Goal: Complete application form: Complete application form

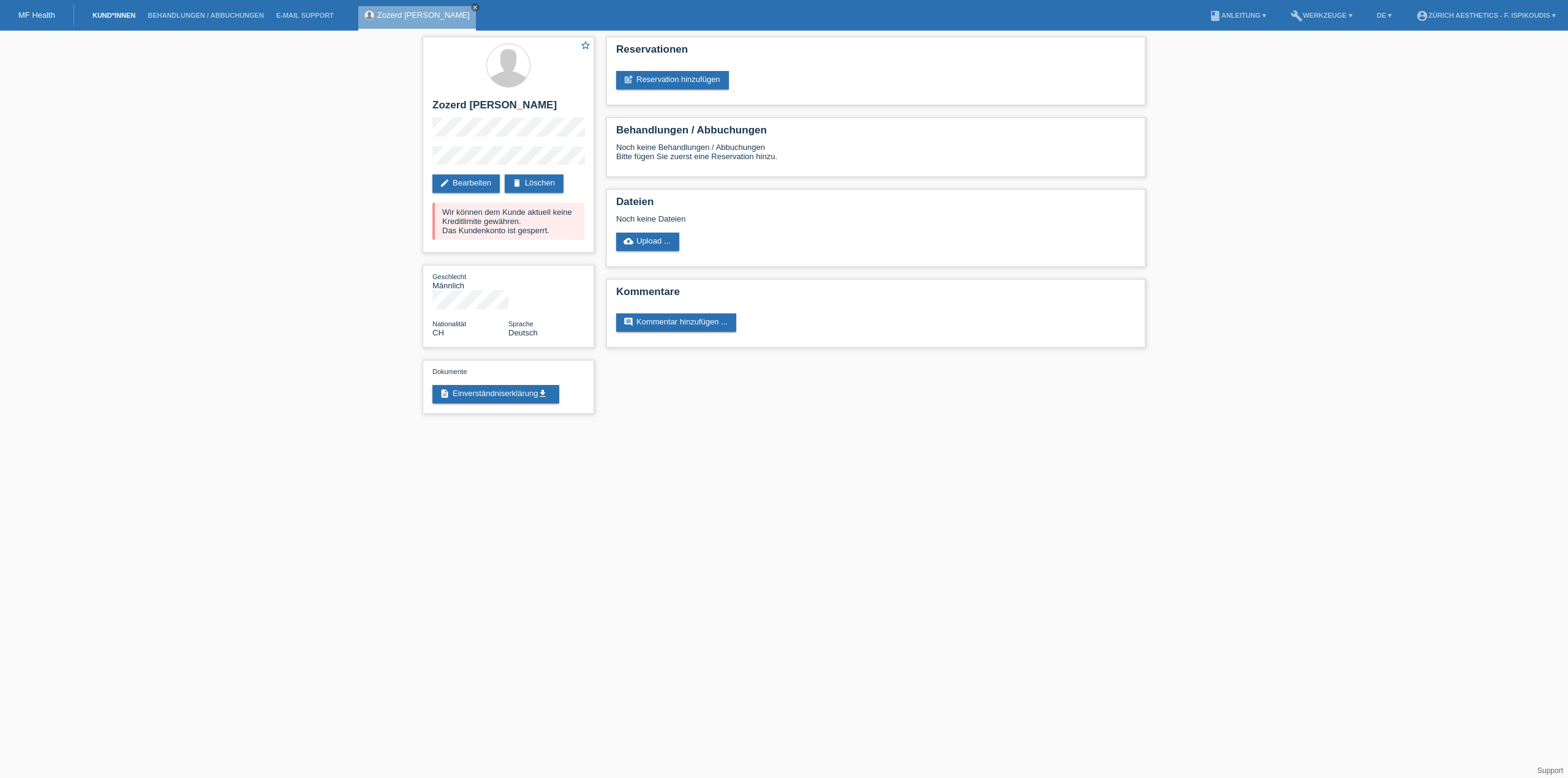
click at [114, 16] on link "Kund*innen" at bounding box center [114, 15] width 55 height 8
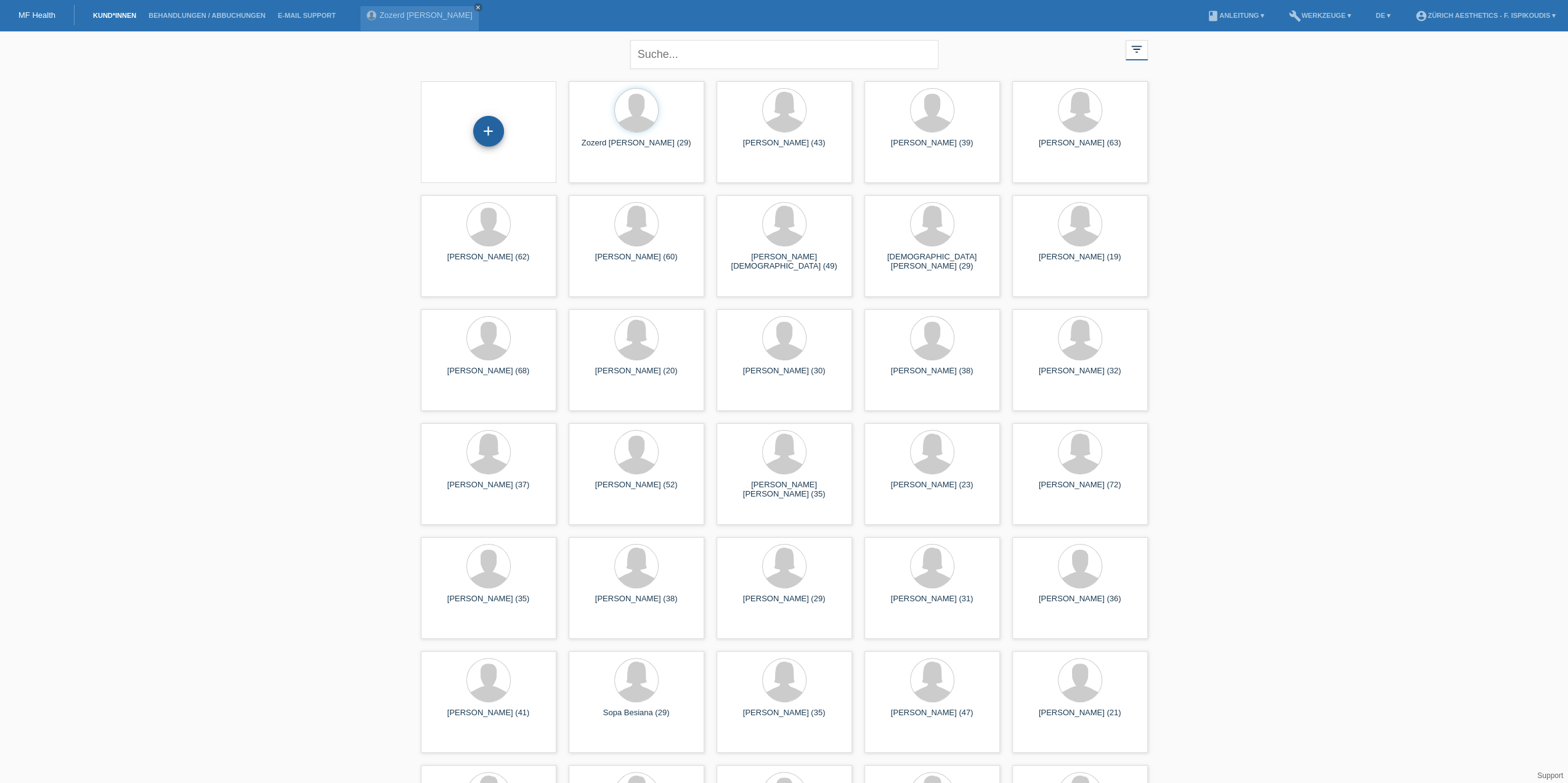
click at [491, 134] on div "+" at bounding box center [489, 131] width 31 height 31
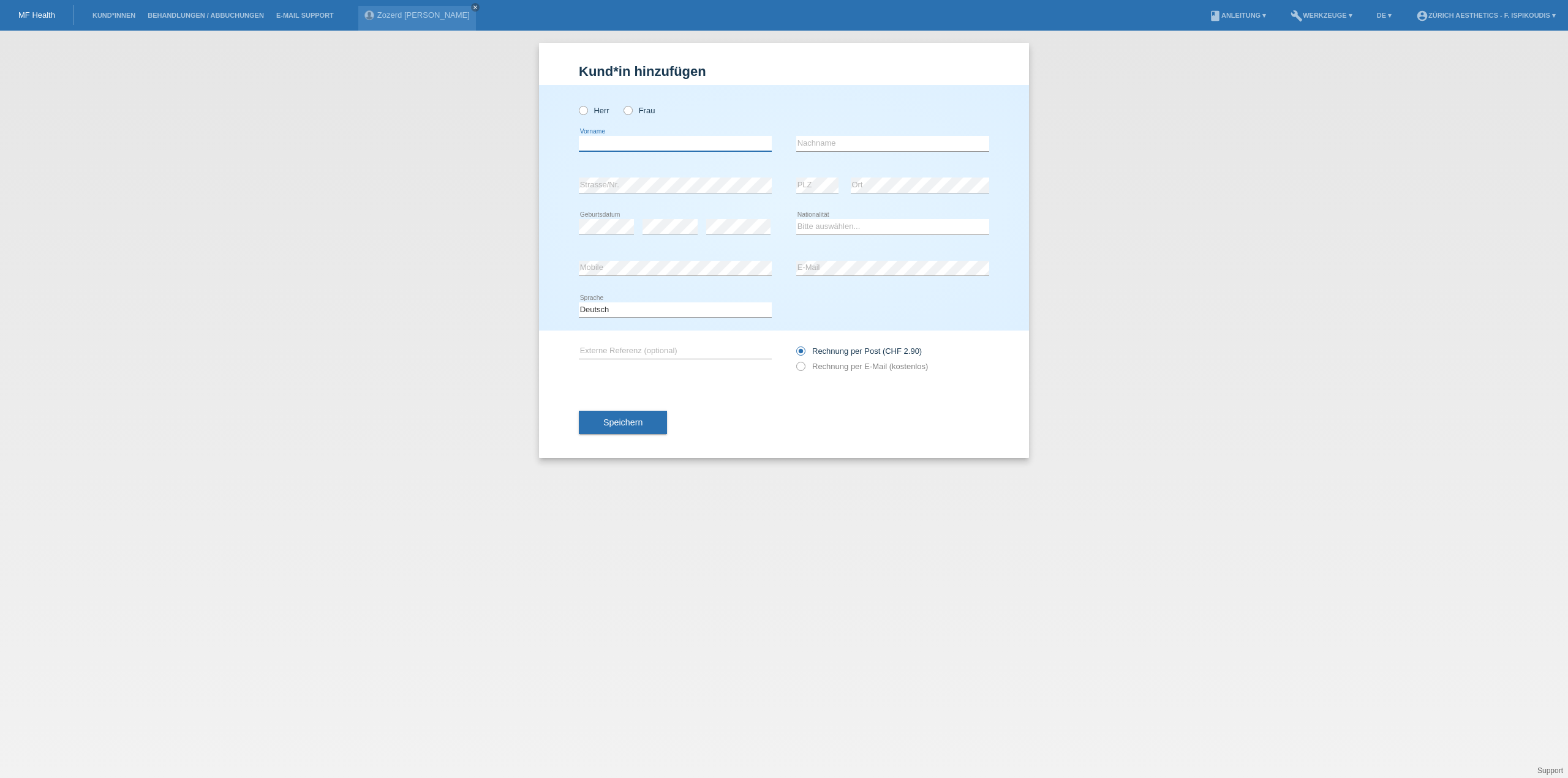
click at [649, 141] on input "text" at bounding box center [675, 144] width 193 height 15
drag, startPoint x: 633, startPoint y: 112, endPoint x: 629, endPoint y: 118, distance: 7.2
click at [633, 112] on label "Frau" at bounding box center [639, 111] width 31 height 9
click at [631, 112] on input "Frau" at bounding box center [627, 110] width 8 height 8
radio input "true"
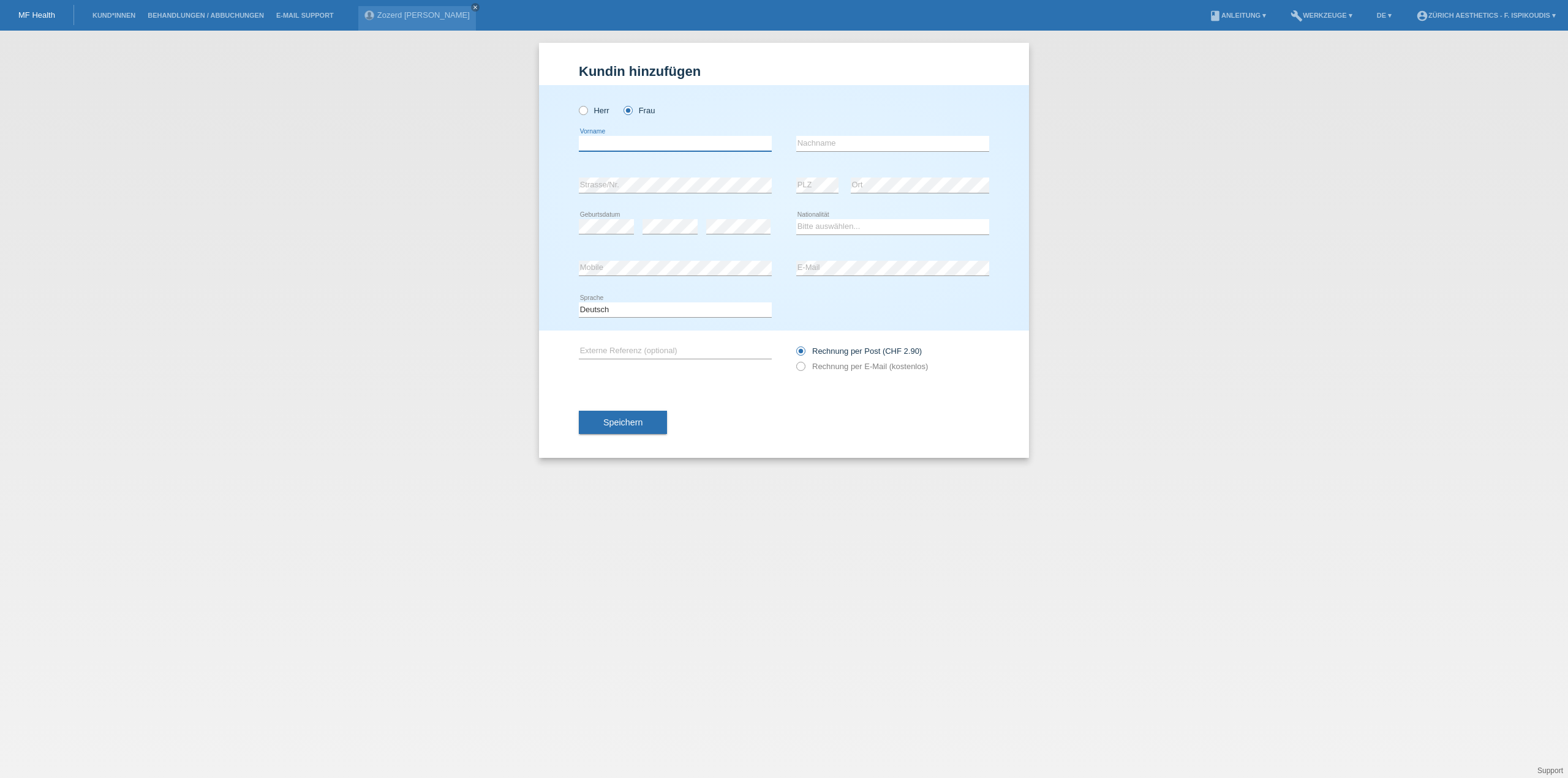
click at [621, 143] on input "text" at bounding box center [675, 144] width 193 height 15
type input "[PERSON_NAME] [PERSON_NAME]"
type input "[PERSON_NAME]"
click at [671, 211] on div "error" at bounding box center [670, 227] width 55 height 42
click at [839, 230] on select "Bitte auswählen... Schweiz Deutschland Liechtenstein Österreich ------------ Af…" at bounding box center [892, 226] width 193 height 14
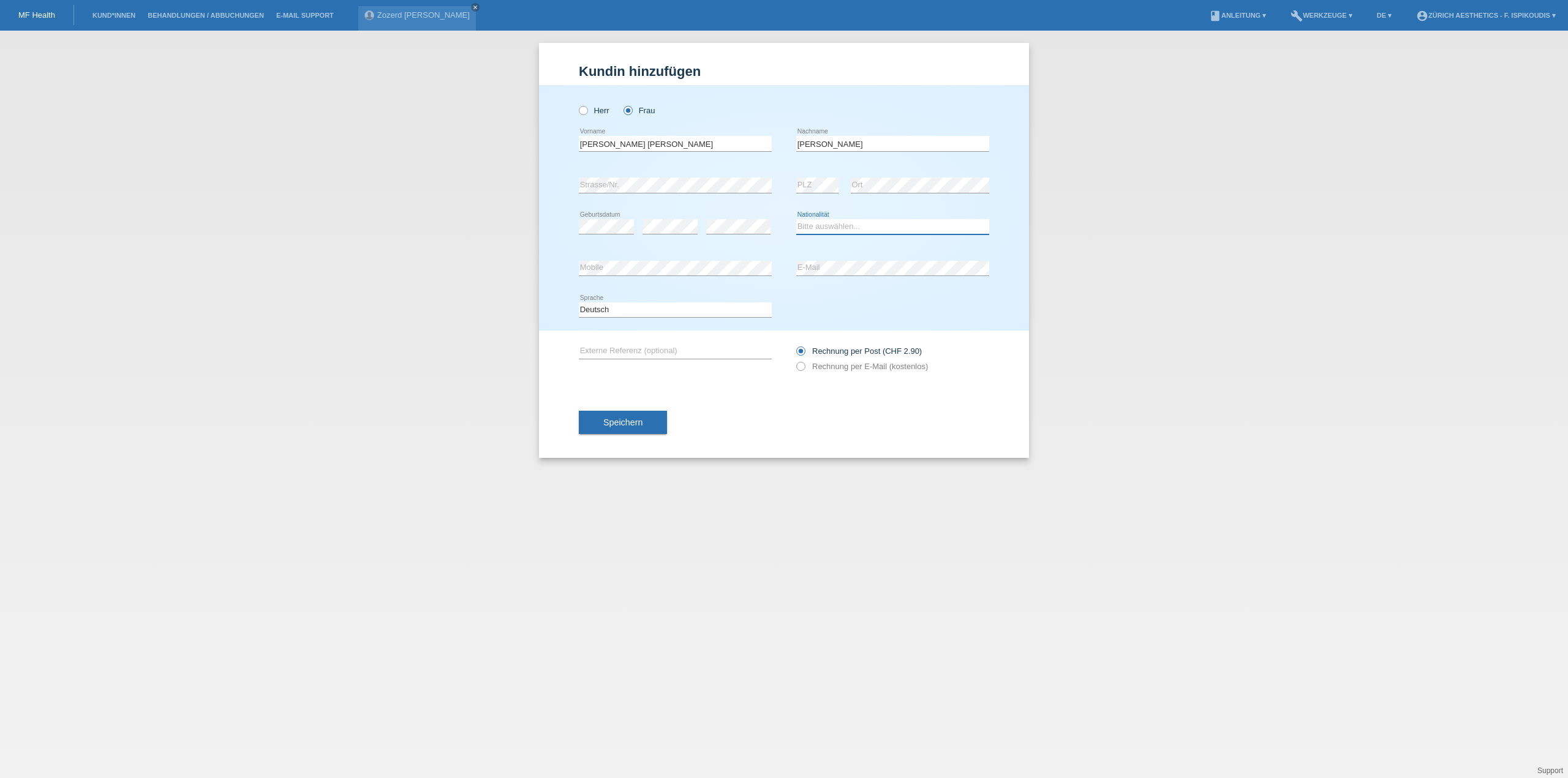
select select "LI"
click at [796, 219] on select "Bitte auswählen... Schweiz Deutschland Liechtenstein Österreich ------------ Af…" at bounding box center [892, 226] width 193 height 14
click at [1016, 196] on div "Herr Frau Janine Vanessa error Vorname Hasler error Nachname C" at bounding box center [784, 207] width 490 height 246
drag, startPoint x: 746, startPoint y: 412, endPoint x: 841, endPoint y: 383, distance: 99.3
click at [747, 412] on div "Speichern" at bounding box center [784, 423] width 410 height 71
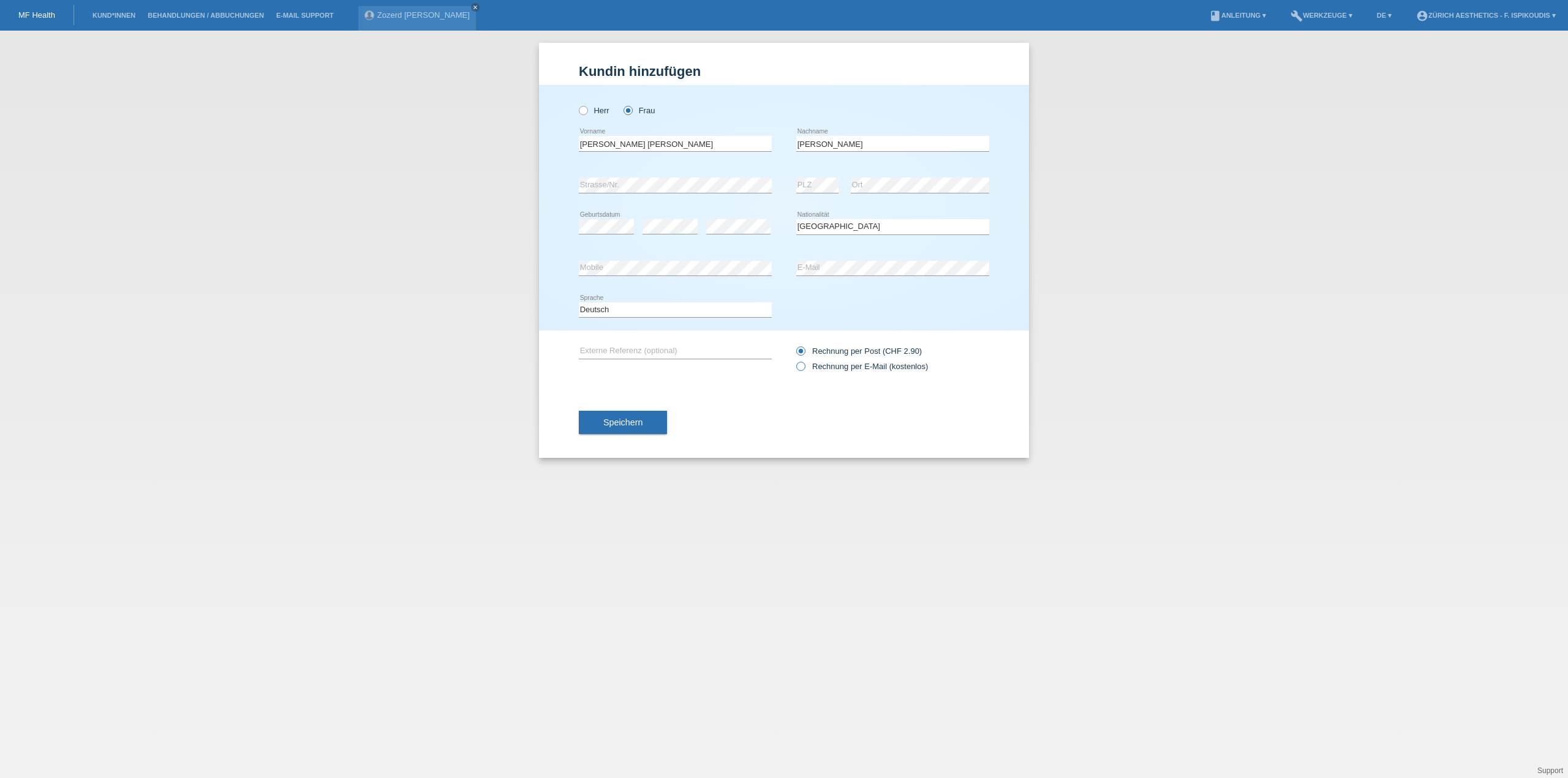
click at [844, 366] on label "Rechnung per E-Mail (kostenlos)" at bounding box center [862, 366] width 132 height 9
click at [804, 366] on input "Rechnung per E-Mail (kostenlos)" at bounding box center [800, 369] width 8 height 15
radio input "true"
click at [620, 438] on div "Speichern" at bounding box center [784, 423] width 410 height 71
click at [624, 425] on span "Speichern" at bounding box center [623, 423] width 39 height 10
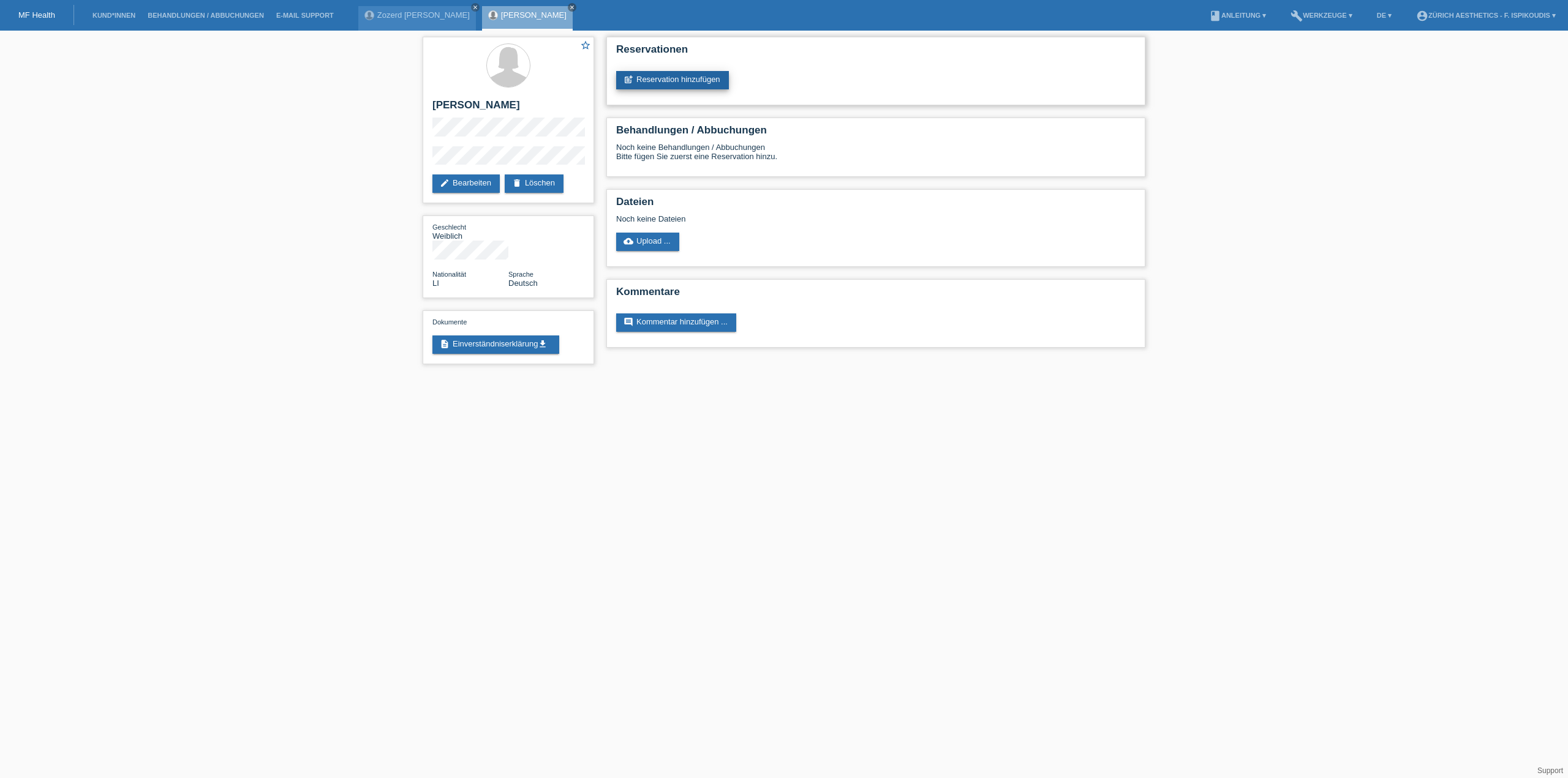
click at [664, 79] on link "post_add Reservation hinzufügen" at bounding box center [672, 81] width 112 height 19
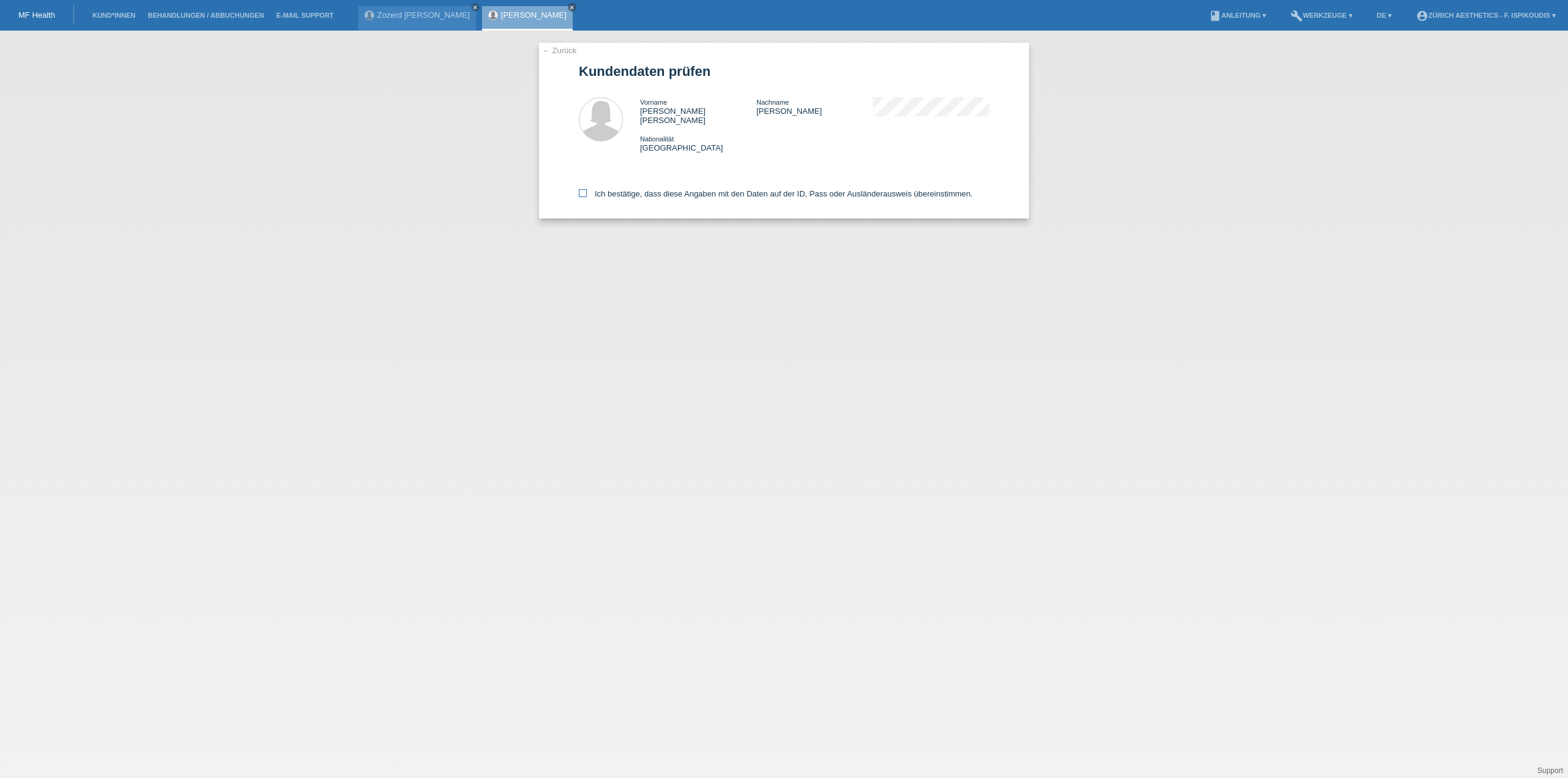
click at [666, 189] on label "Ich bestätige, dass diese Angaben mit den Daten auf der ID, Pass oder Ausländer…" at bounding box center [775, 193] width 394 height 9
click at [587, 189] on input "Ich bestätige, dass diese Angaben mit den Daten auf der ID, Pass oder Ausländer…" at bounding box center [582, 192] width 8 height 8
checkbox input "true"
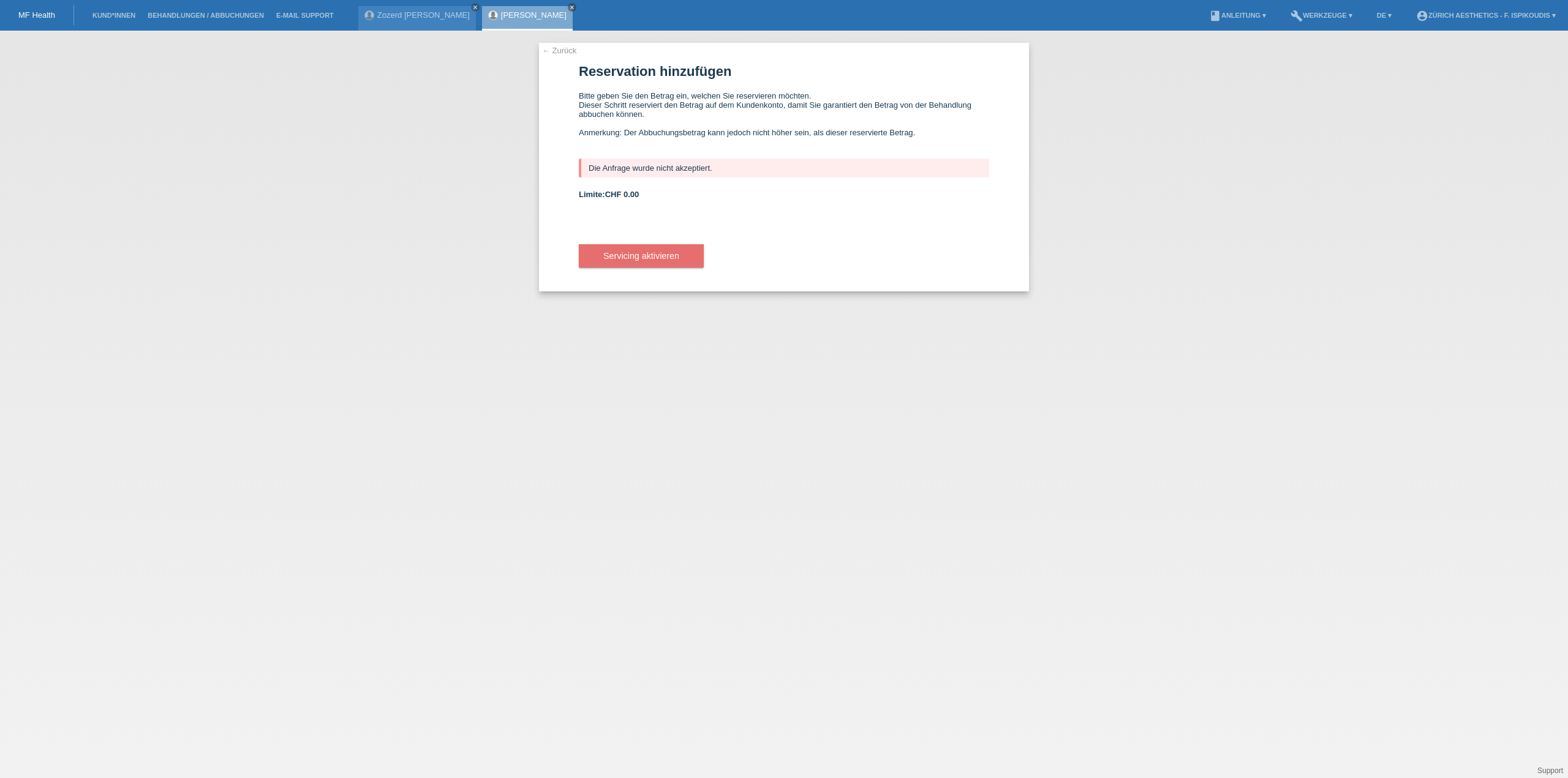
click at [559, 51] on link "← Zurück" at bounding box center [559, 50] width 34 height 9
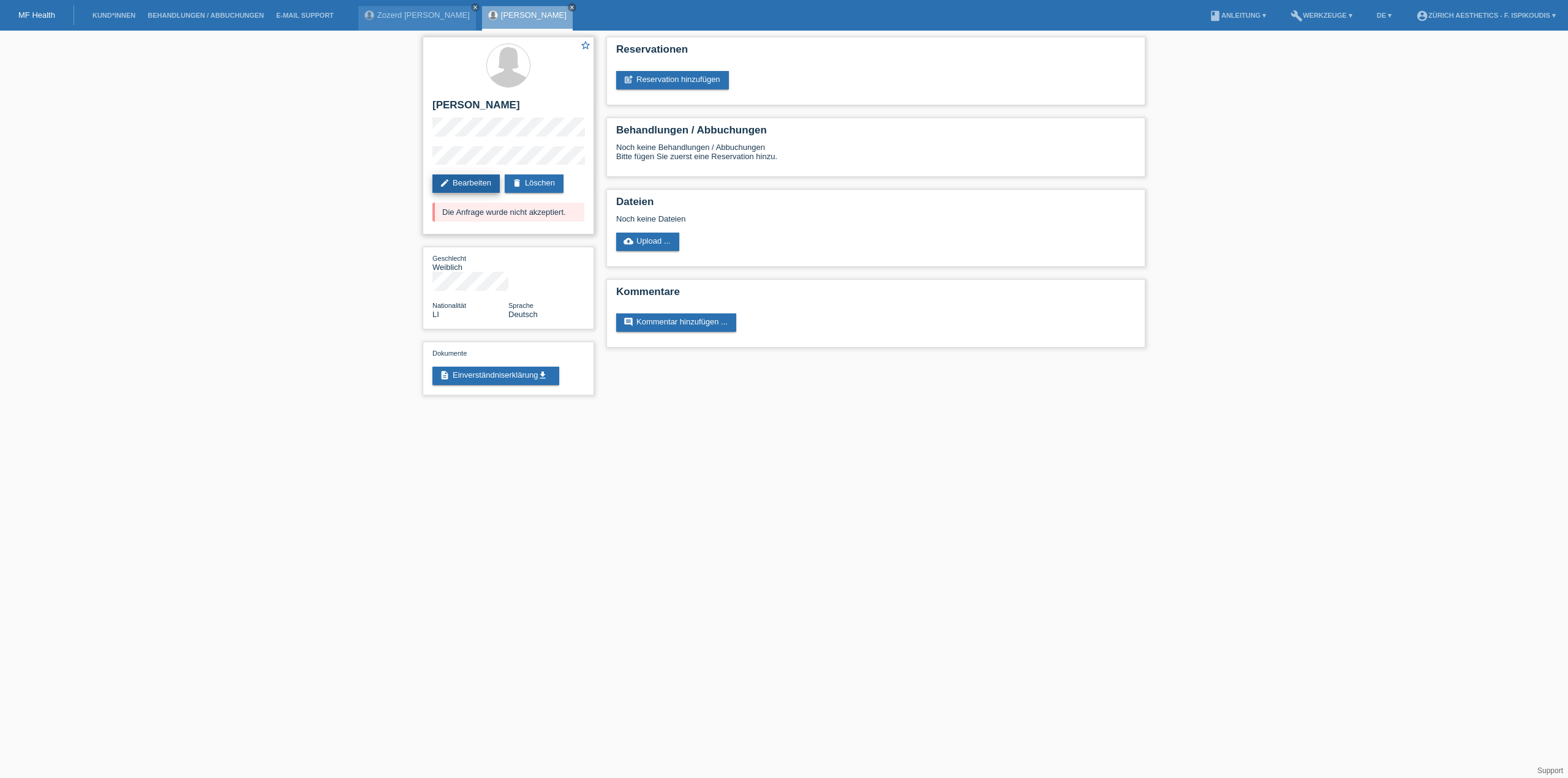
click at [463, 185] on link "edit Bearbeiten" at bounding box center [465, 184] width 67 height 19
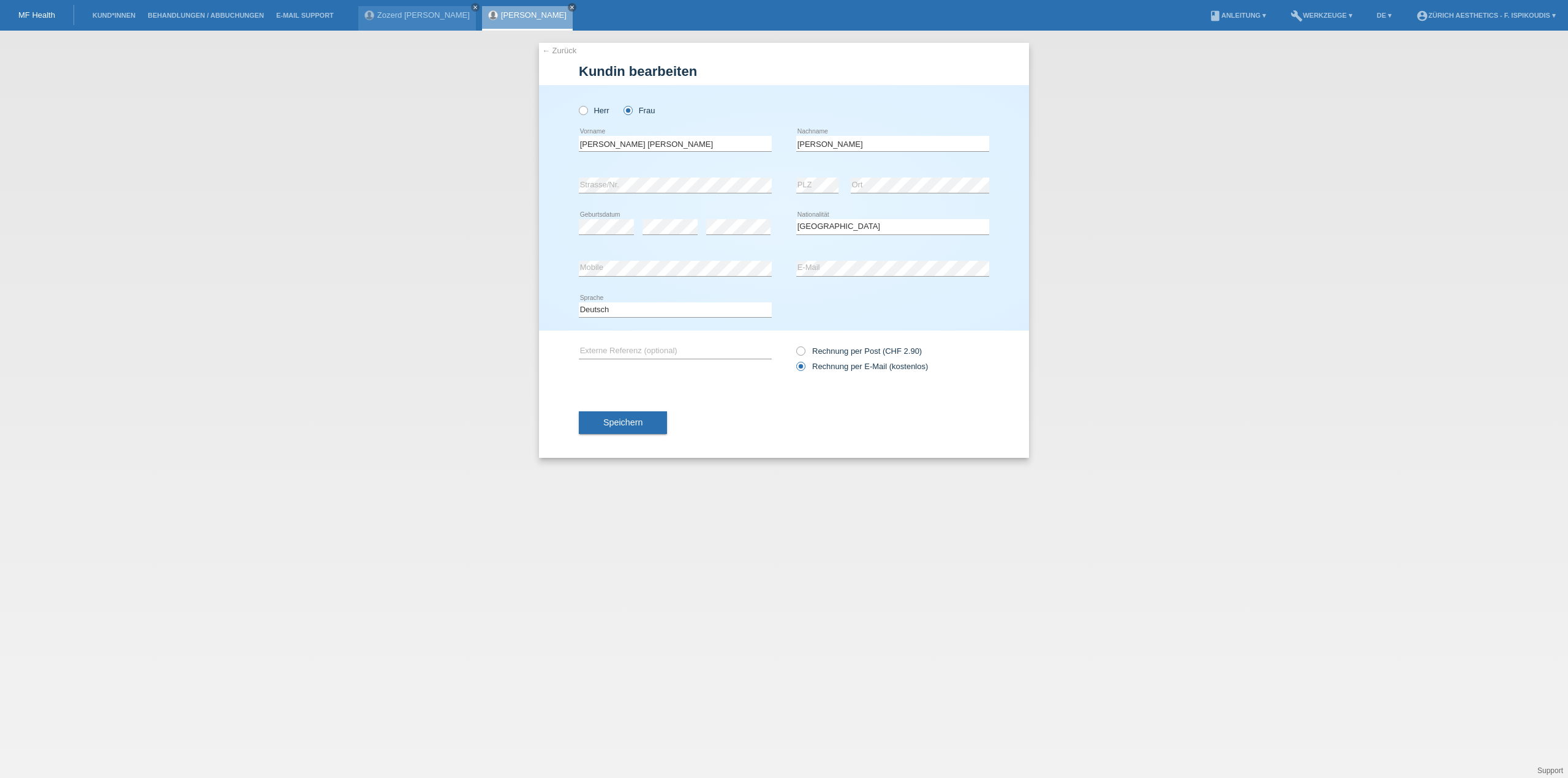
select select "LI"
click at [710, 183] on div "error Strasse/Nr. error PLZ error Ort" at bounding box center [784, 185] width 410 height 42
click at [847, 176] on div "error PLZ error Ort" at bounding box center [892, 185] width 193 height 42
click at [721, 364] on div "error Externe Referenz (optional)" at bounding box center [675, 351] width 193 height 42
drag, startPoint x: 629, startPoint y: 436, endPoint x: 632, endPoint y: 423, distance: 13.3
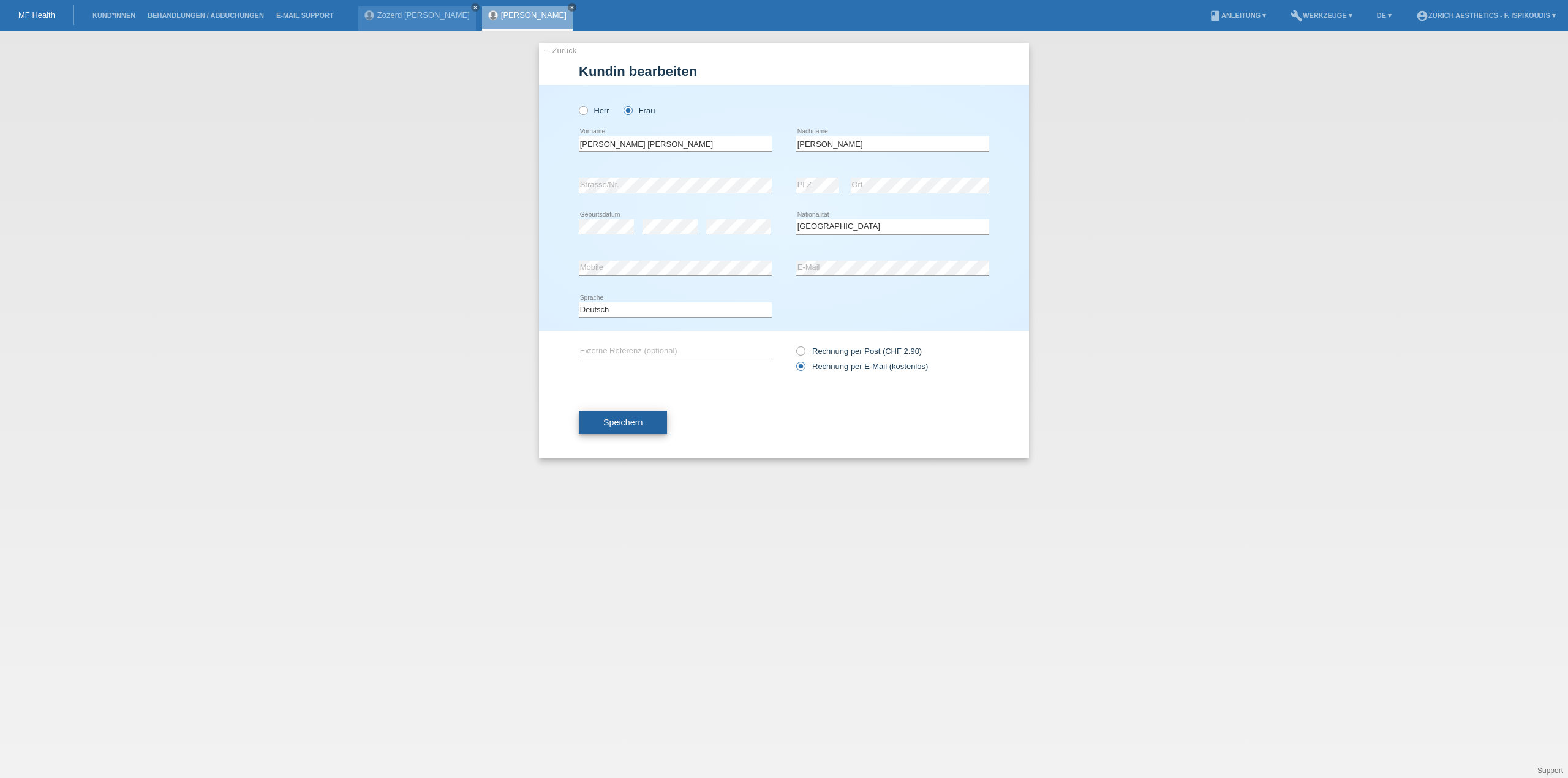
click at [629, 436] on div "Speichern" at bounding box center [784, 423] width 410 height 71
click at [633, 419] on span "Speichern" at bounding box center [623, 423] width 39 height 10
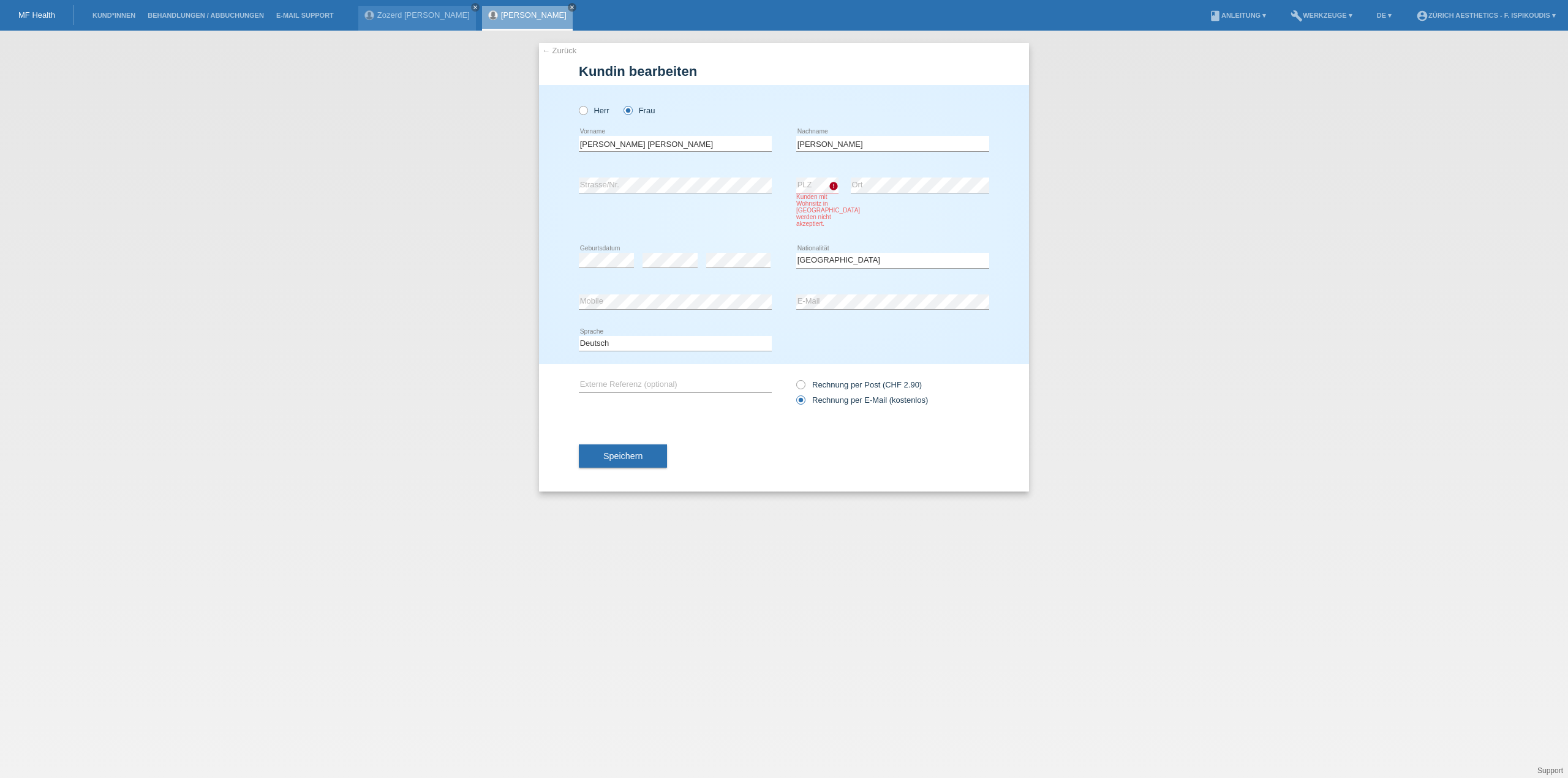
click at [882, 196] on div "error Ort" at bounding box center [920, 185] width 139 height 42
click at [572, 300] on div "Herr Frau Janine Vanessa error Vorname C" at bounding box center [784, 224] width 490 height 279
click at [973, 219] on div "error PLZ Kunden mit Wohnsitz in Lichtenstein werden nicht akzeptiert. error Ort" at bounding box center [892, 202] width 193 height 76
click at [621, 457] on span "Speichern" at bounding box center [623, 457] width 39 height 10
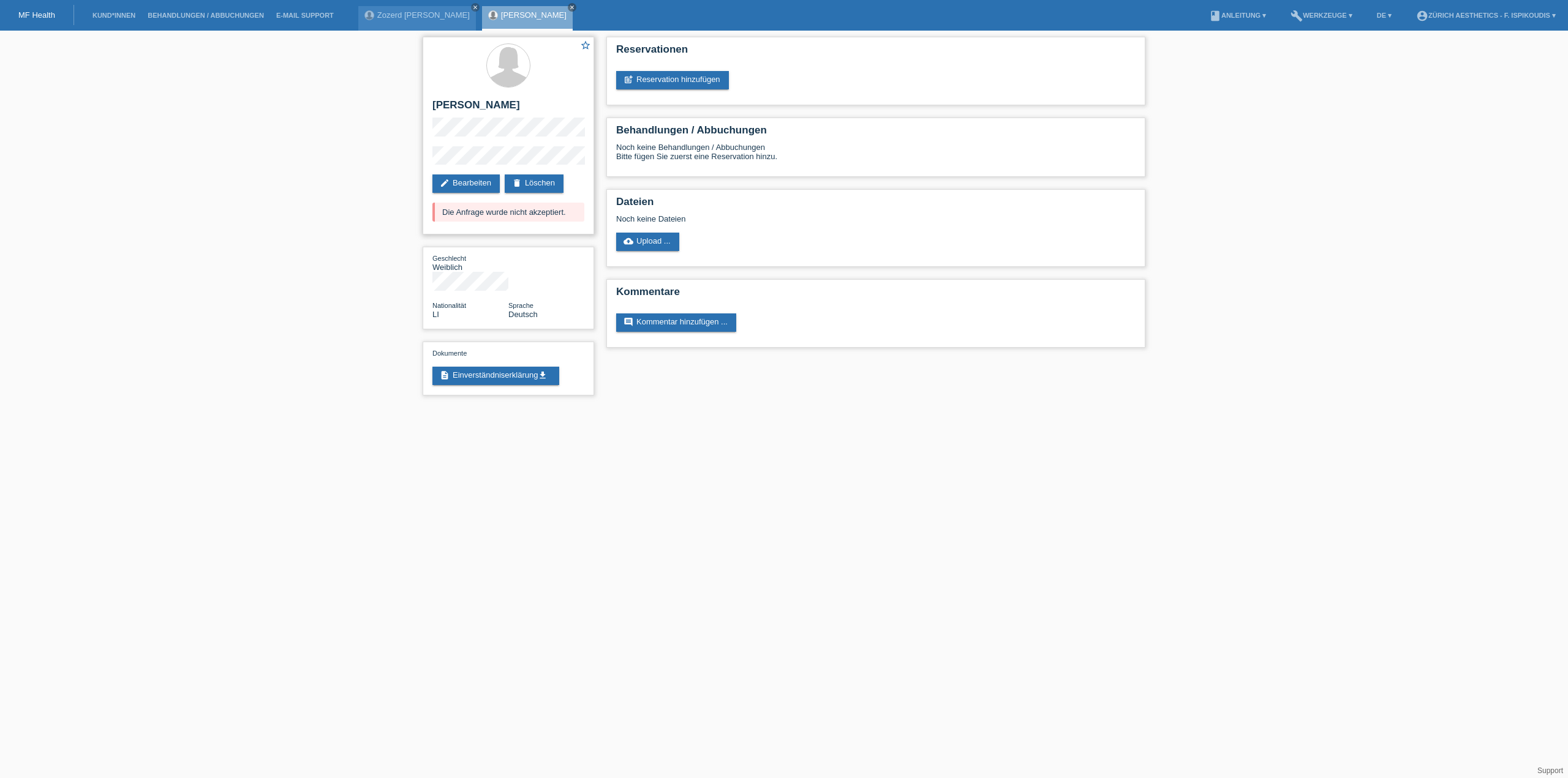
click at [493, 105] on h2 "[PERSON_NAME]" at bounding box center [508, 109] width 152 height 19
click at [546, 108] on h2 "[PERSON_NAME]" at bounding box center [508, 109] width 152 height 19
drag, startPoint x: 552, startPoint y: 107, endPoint x: 516, endPoint y: 107, distance: 36.0
click at [516, 107] on h2 "[PERSON_NAME]" at bounding box center [508, 109] width 152 height 19
drag, startPoint x: 453, startPoint y: 102, endPoint x: 443, endPoint y: 102, distance: 10.0
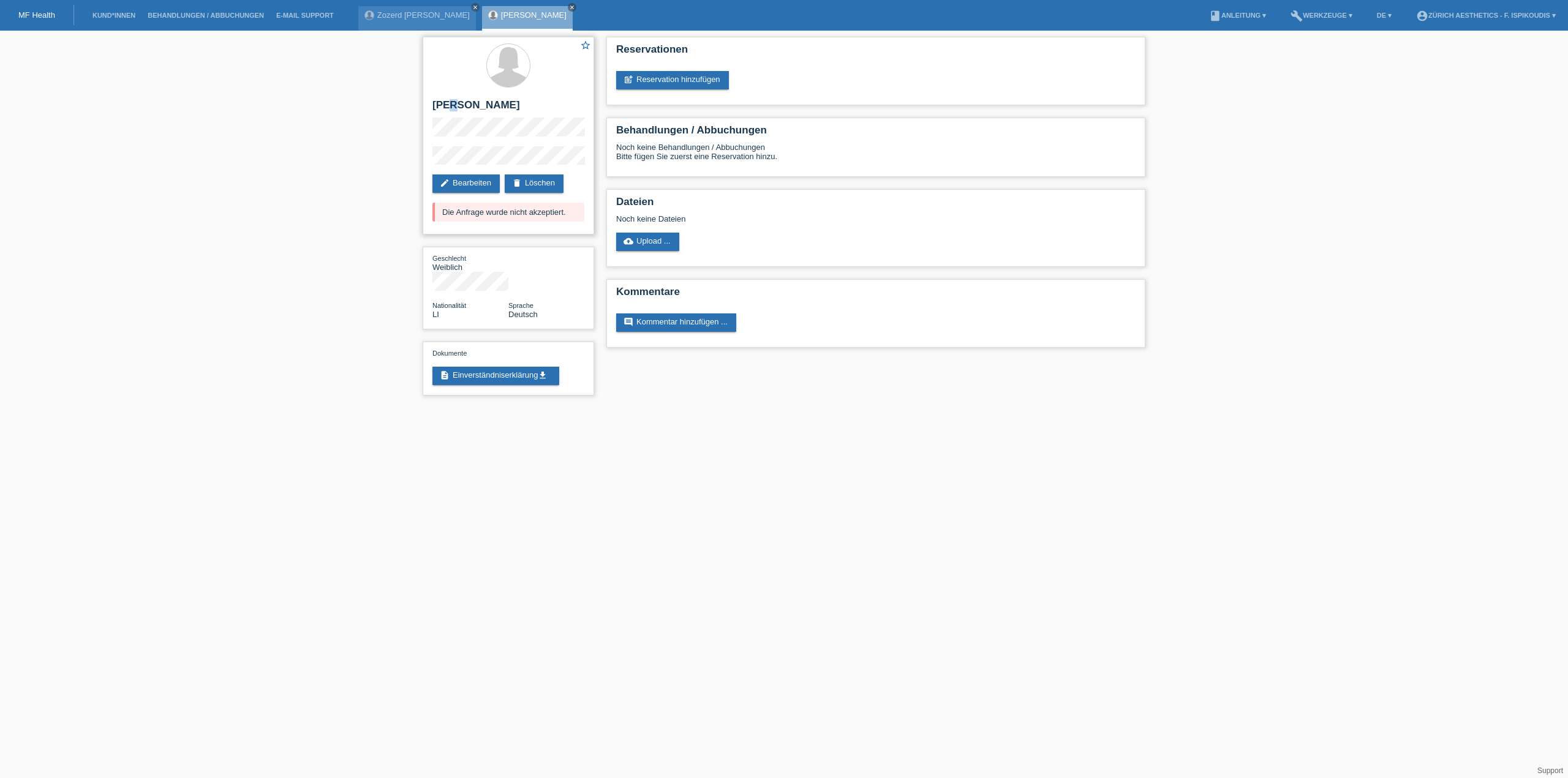
click at [445, 102] on h2 "[PERSON_NAME]" at bounding box center [508, 109] width 152 height 19
click at [463, 105] on h2 "[PERSON_NAME]" at bounding box center [508, 109] width 152 height 19
drag, startPoint x: 463, startPoint y: 105, endPoint x: 432, endPoint y: 105, distance: 31.0
click at [432, 105] on h2 "[PERSON_NAME]" at bounding box center [508, 109] width 152 height 19
drag, startPoint x: 444, startPoint y: 213, endPoint x: 572, endPoint y: 210, distance: 128.0
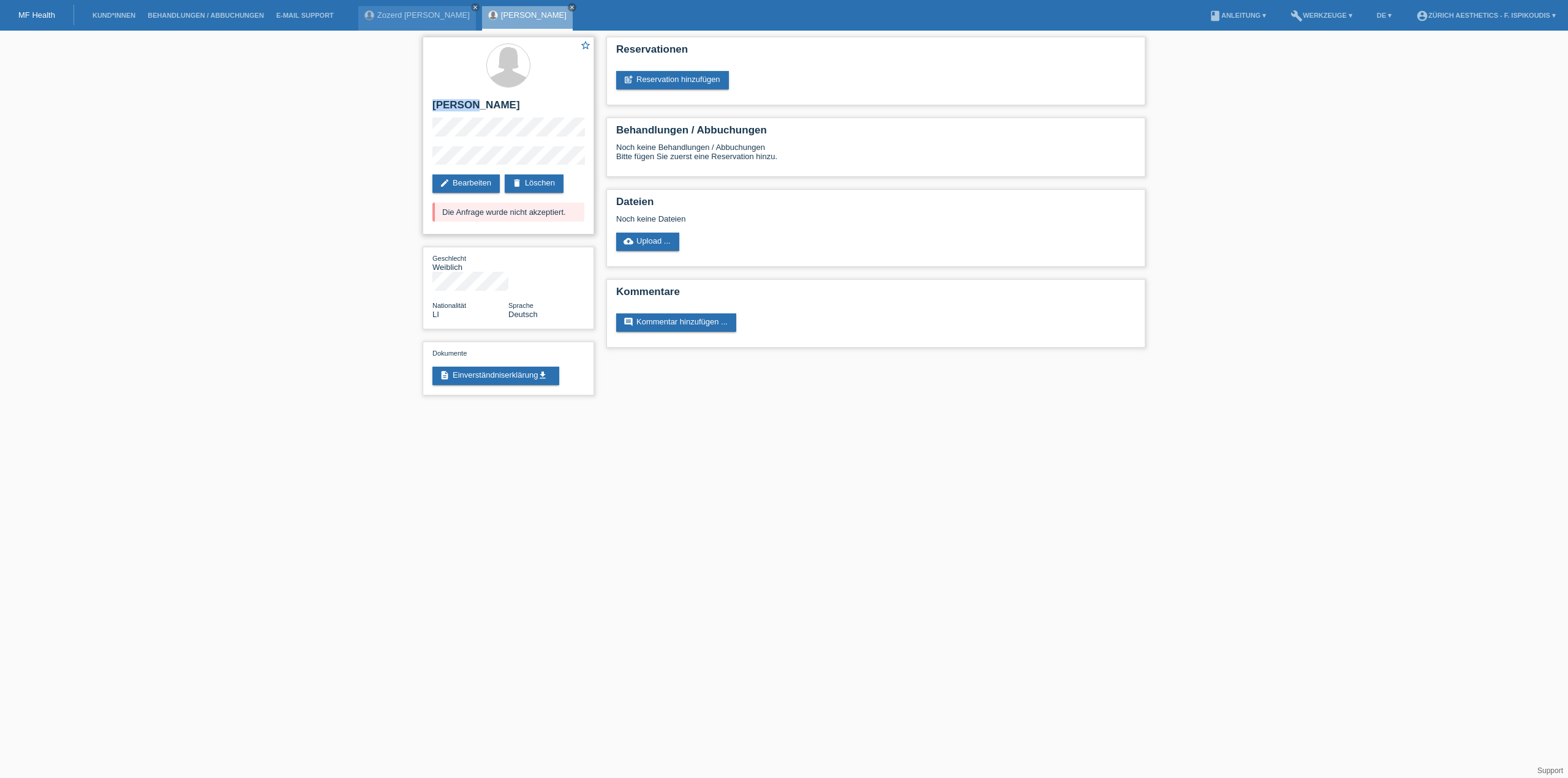
click at [572, 210] on div "Die Anfrage wurde nicht akzeptiert." at bounding box center [508, 212] width 152 height 19
drag, startPoint x: 572, startPoint y: 210, endPoint x: 445, endPoint y: 213, distance: 127.0
click at [445, 213] on div "Die Anfrage wurde nicht akzeptiert." at bounding box center [508, 212] width 152 height 19
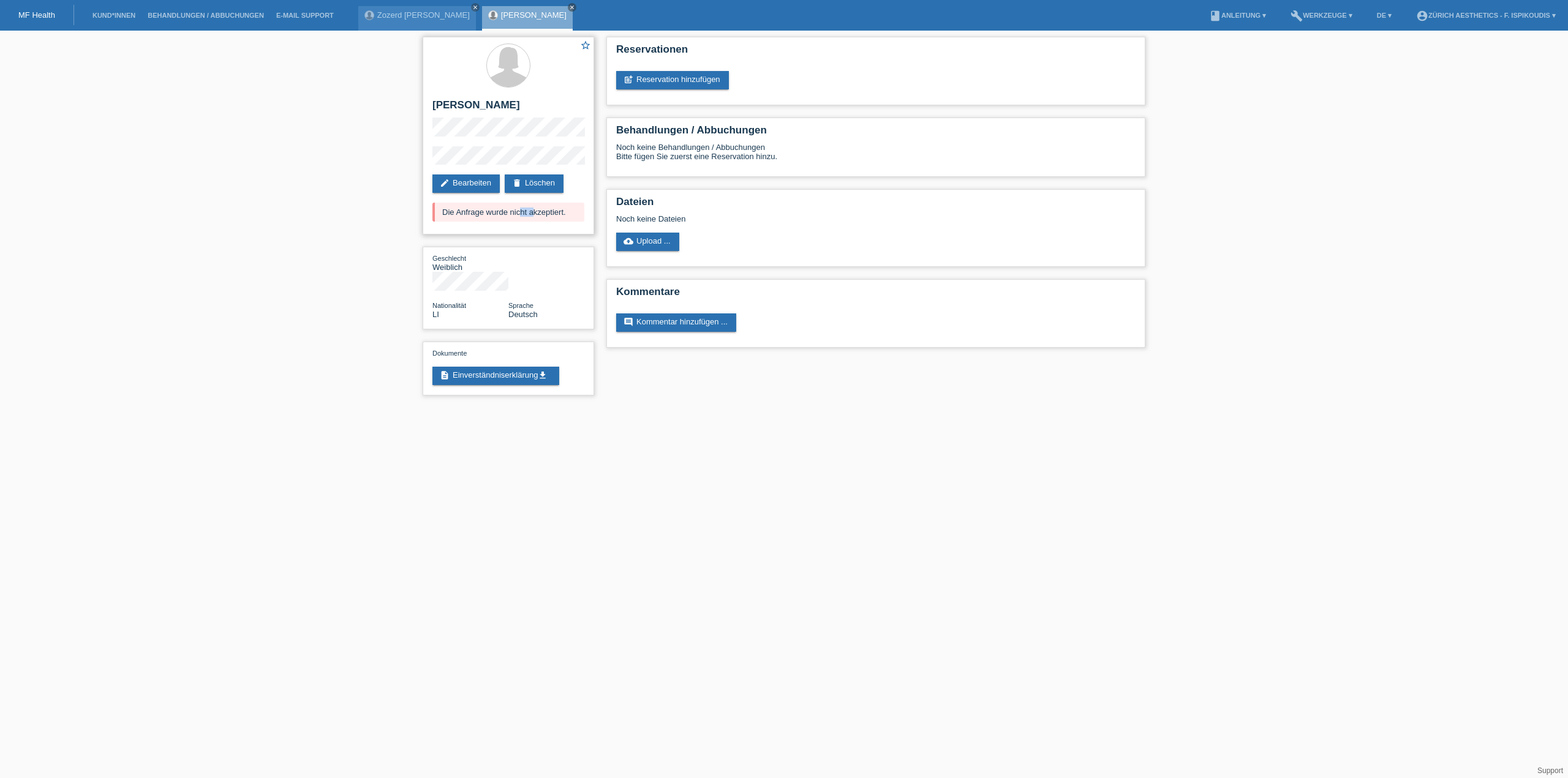
click at [445, 213] on div "Die Anfrage wurde nicht akzeptiert." at bounding box center [508, 212] width 152 height 19
drag, startPoint x: 445, startPoint y: 213, endPoint x: 459, endPoint y: 213, distance: 14.0
click at [445, 213] on div "Die Anfrage wurde nicht akzeptiert." at bounding box center [508, 212] width 152 height 19
click at [567, 213] on div "Die Anfrage wurde nicht akzeptiert." at bounding box center [508, 212] width 152 height 19
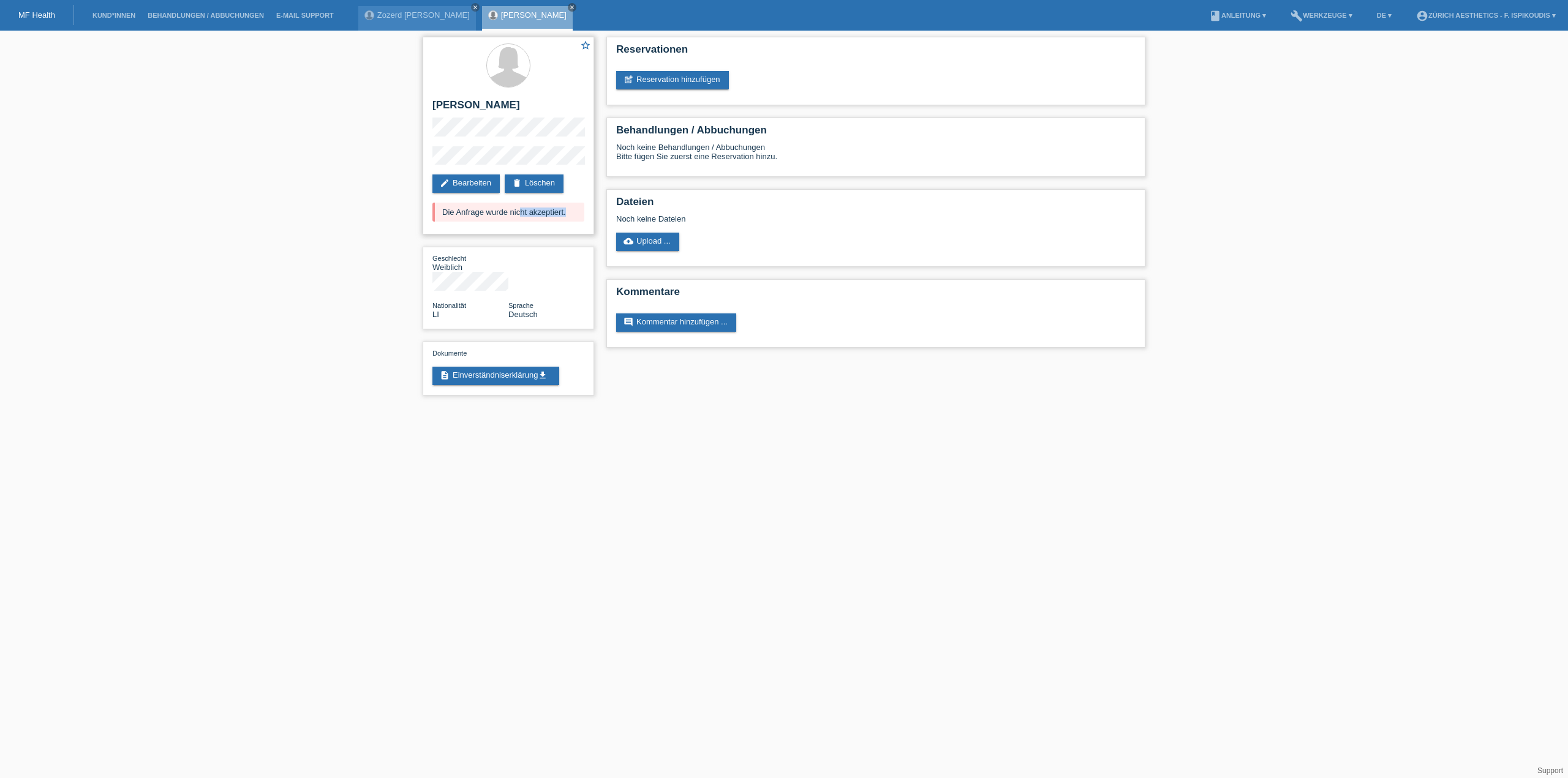
click at [550, 213] on div "Die Anfrage wurde nicht akzeptiert." at bounding box center [508, 212] width 152 height 19
click at [550, 213] on div "Die Anfrage wurde nicht akzeptiert." at bounding box center [508, 212] width 152 height 19
click at [551, 213] on div "Die Anfrage wurde nicht akzeptiert." at bounding box center [508, 212] width 152 height 19
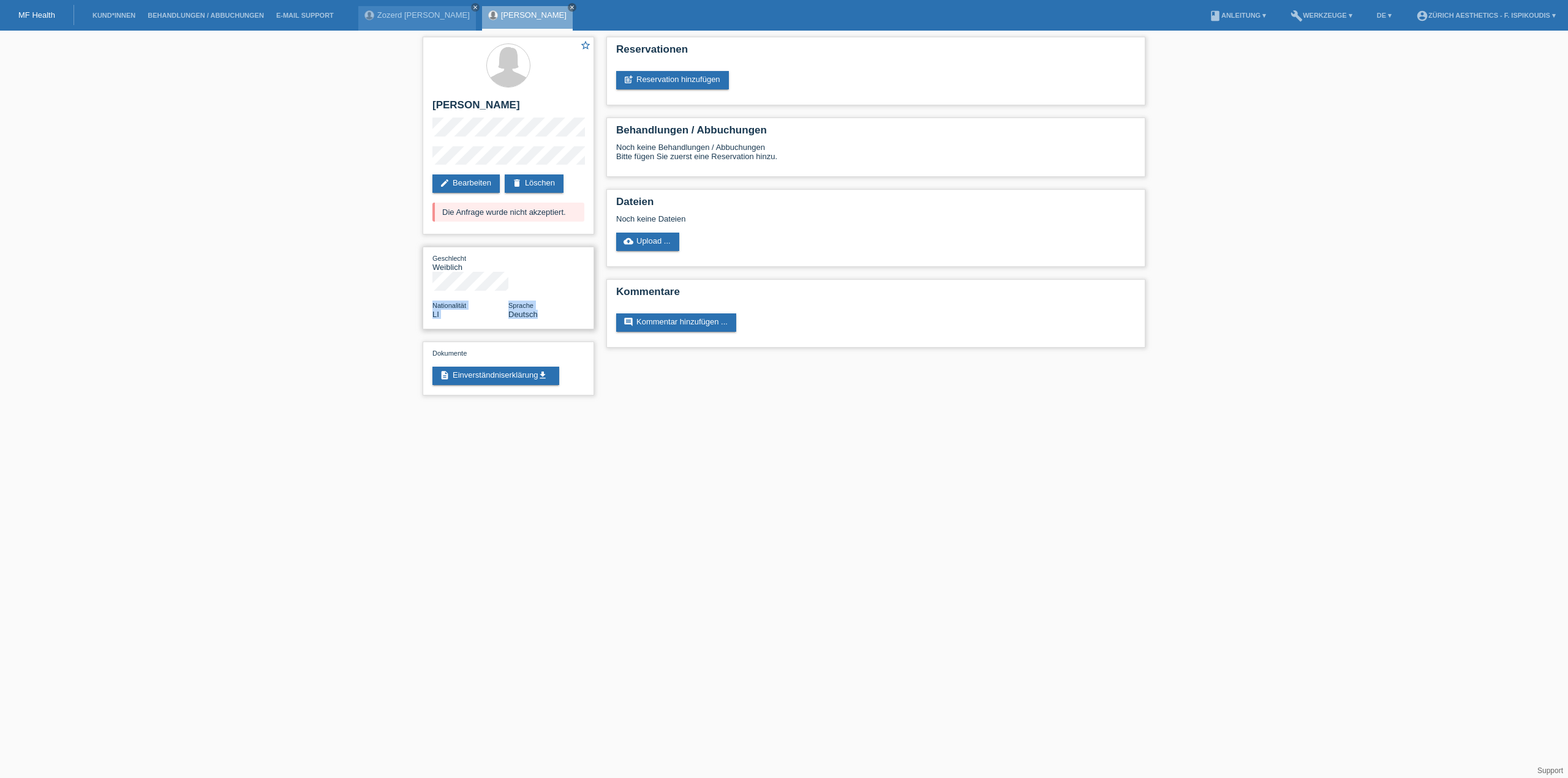
drag, startPoint x: 544, startPoint y: 298, endPoint x: 433, endPoint y: 288, distance: 111.4
click at [433, 300] on div "Nationalität LI Sprache Deutsch" at bounding box center [508, 309] width 152 height 19
click at [434, 302] on span "Nationalität" at bounding box center [449, 305] width 34 height 8
click at [437, 302] on span "Nationalität" at bounding box center [449, 305] width 34 height 8
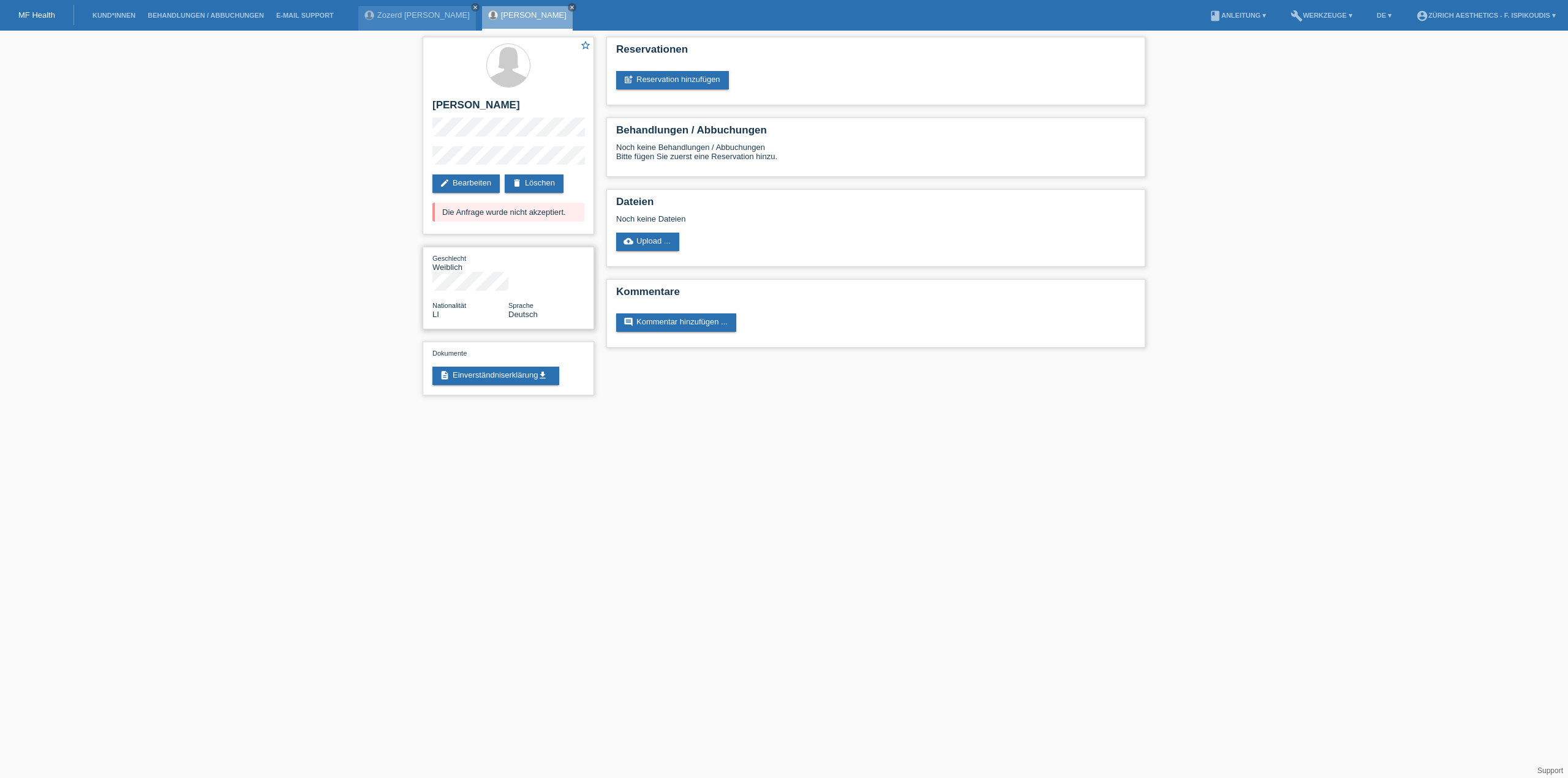
click at [443, 302] on span "Nationalität" at bounding box center [449, 305] width 34 height 8
click at [444, 302] on span "Nationalität" at bounding box center [449, 305] width 34 height 8
click at [451, 302] on span "Nationalität" at bounding box center [449, 305] width 34 height 8
click at [452, 302] on span "Nationalität" at bounding box center [449, 305] width 34 height 8
drag, startPoint x: 536, startPoint y: 292, endPoint x: 431, endPoint y: 286, distance: 105.2
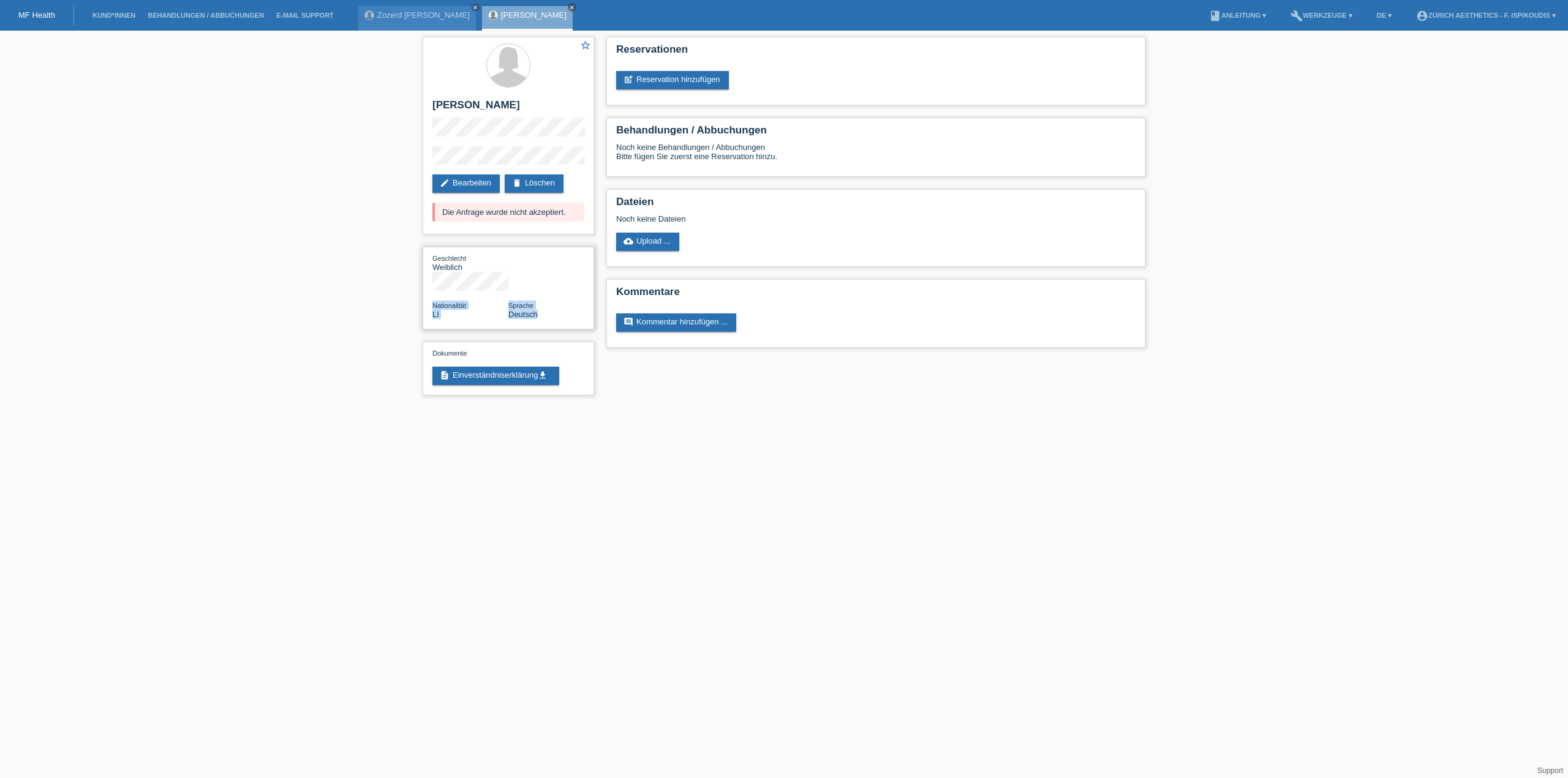
click at [431, 286] on div "Geschlecht Weiblich Nationalität LI Sprache Deutsch" at bounding box center [509, 287] width 172 height 82
click at [474, 304] on div "Geschlecht Weiblich Nationalität LI Sprache Deutsch" at bounding box center [509, 287] width 172 height 82
click at [526, 105] on h2 "[PERSON_NAME]" at bounding box center [508, 109] width 152 height 19
click at [527, 105] on h2 "[PERSON_NAME]" at bounding box center [508, 109] width 152 height 19
click at [504, 105] on h2 "[PERSON_NAME]" at bounding box center [508, 109] width 152 height 19
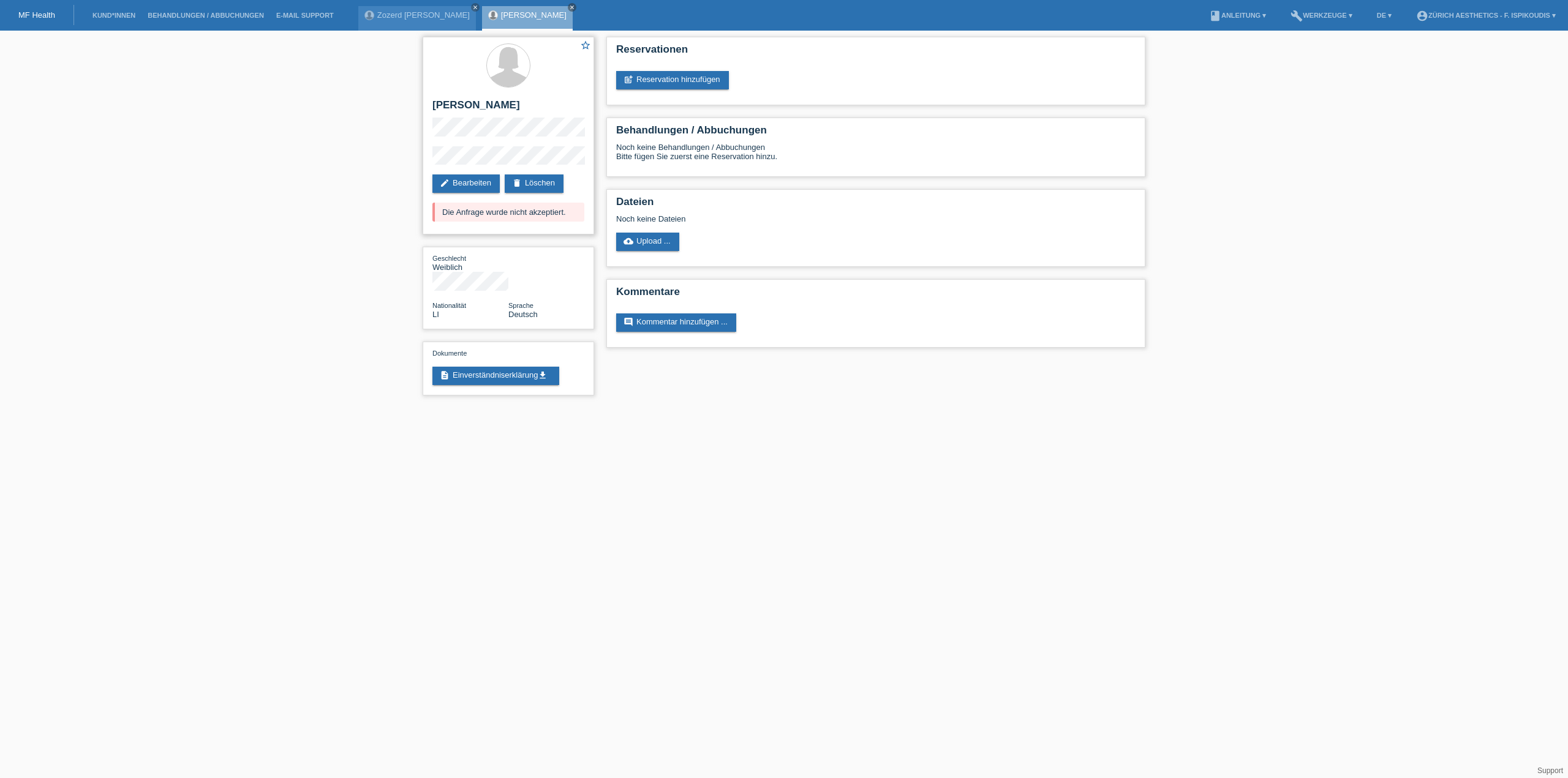
click at [504, 105] on h2 "[PERSON_NAME]" at bounding box center [508, 109] width 152 height 19
click at [496, 111] on h2 "[PERSON_NAME]" at bounding box center [508, 109] width 152 height 19
click at [498, 108] on h2 "[PERSON_NAME]" at bounding box center [508, 109] width 152 height 19
drag, startPoint x: 548, startPoint y: 103, endPoint x: 432, endPoint y: 112, distance: 116.3
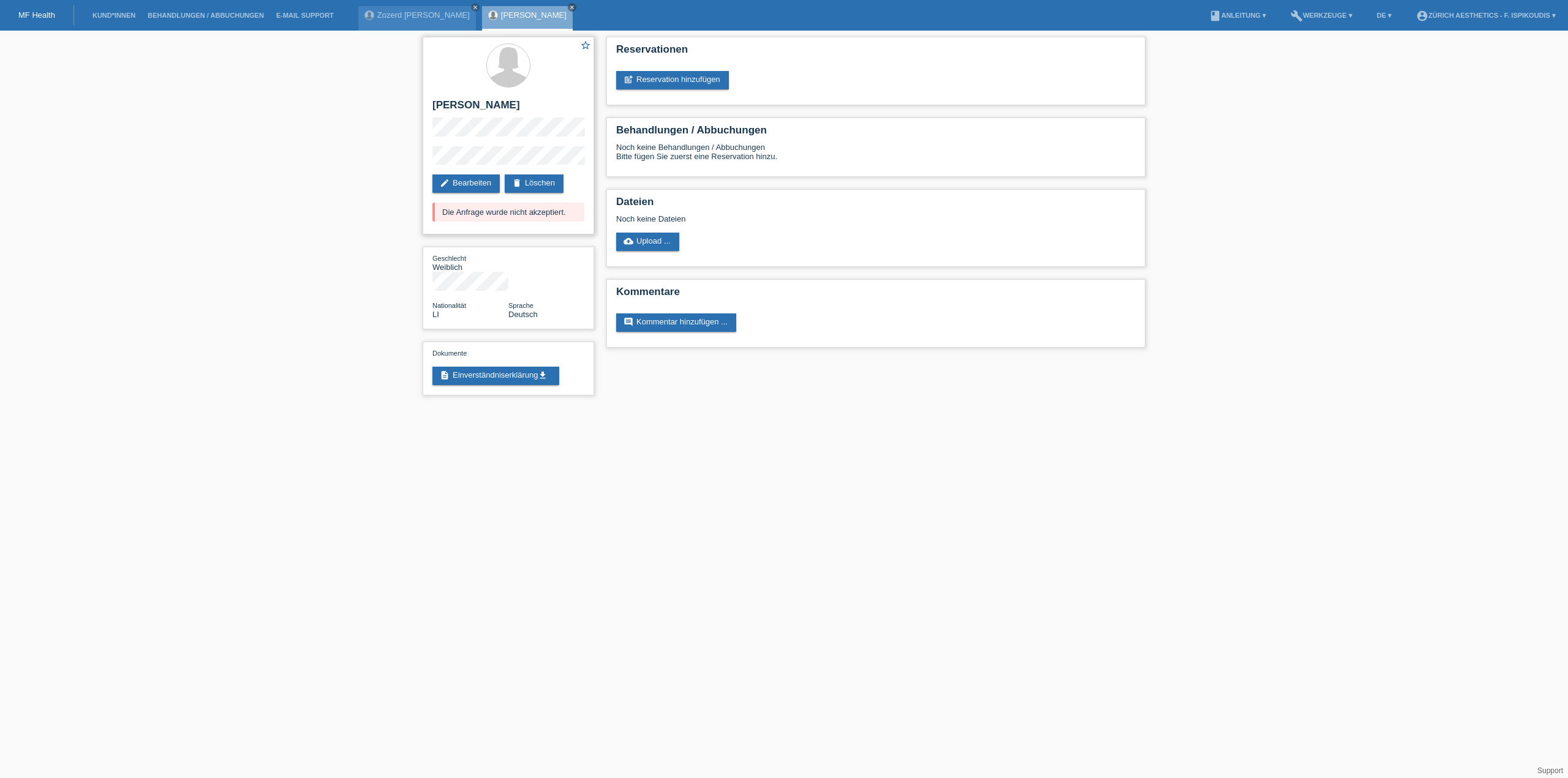
click at [432, 112] on h2 "[PERSON_NAME]" at bounding box center [508, 109] width 152 height 19
